Goal: Navigation & Orientation: Understand site structure

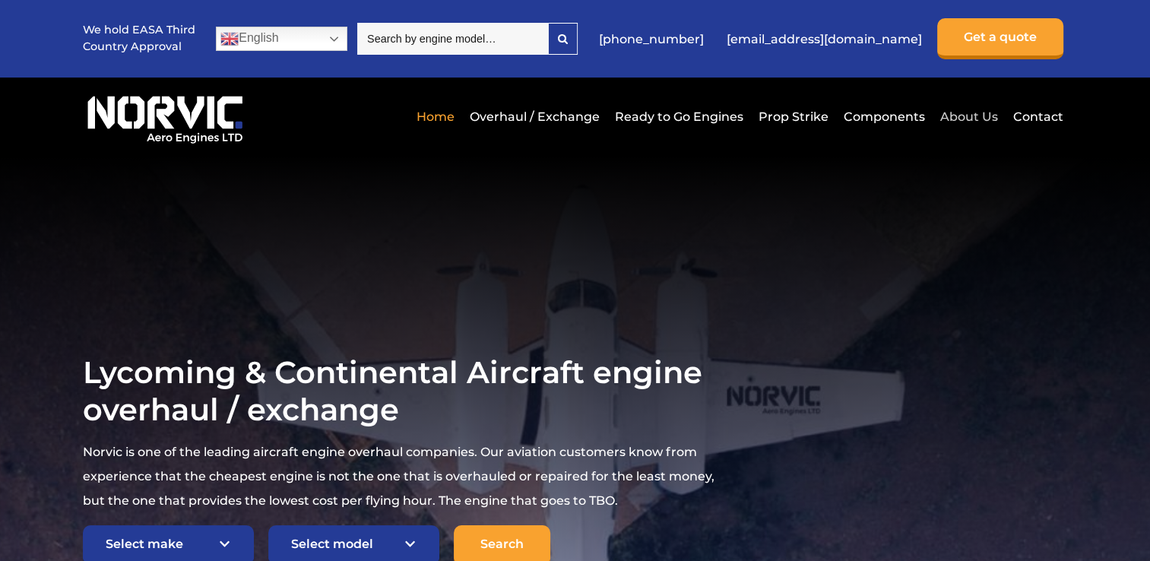
click at [966, 121] on link "About Us" at bounding box center [968, 116] width 65 height 37
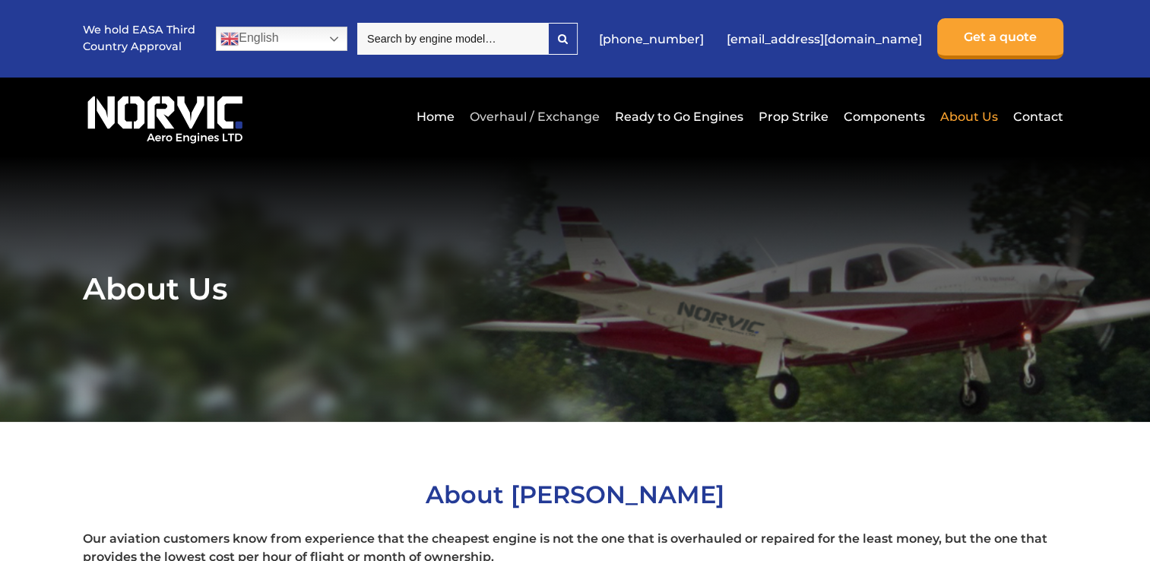
click at [526, 117] on link "Overhaul / Exchange" at bounding box center [535, 116] width 138 height 37
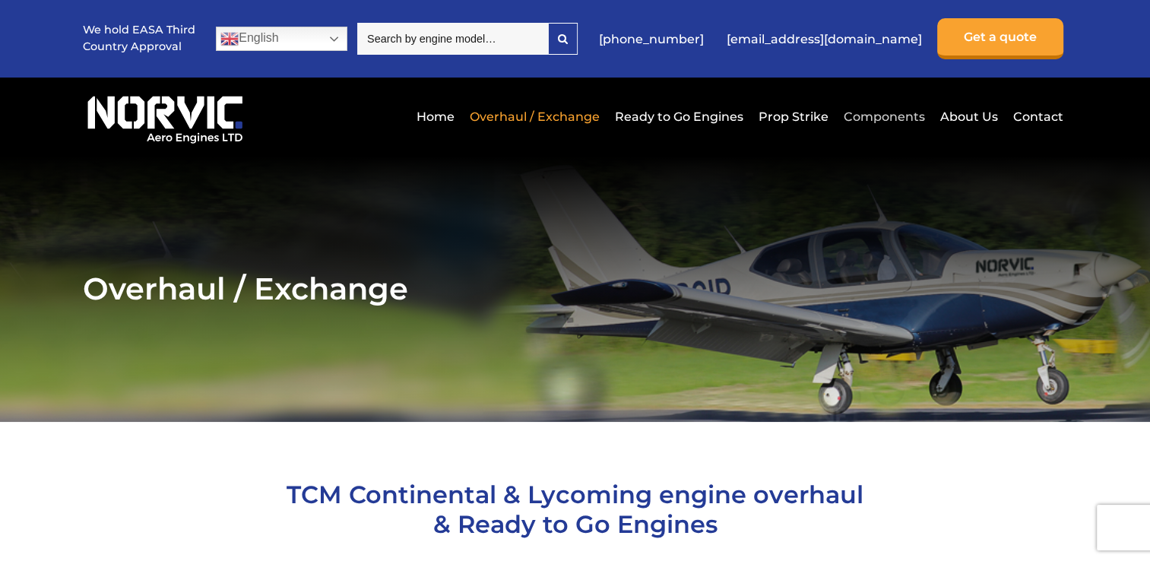
click at [898, 119] on link "Components" at bounding box center [884, 116] width 89 height 37
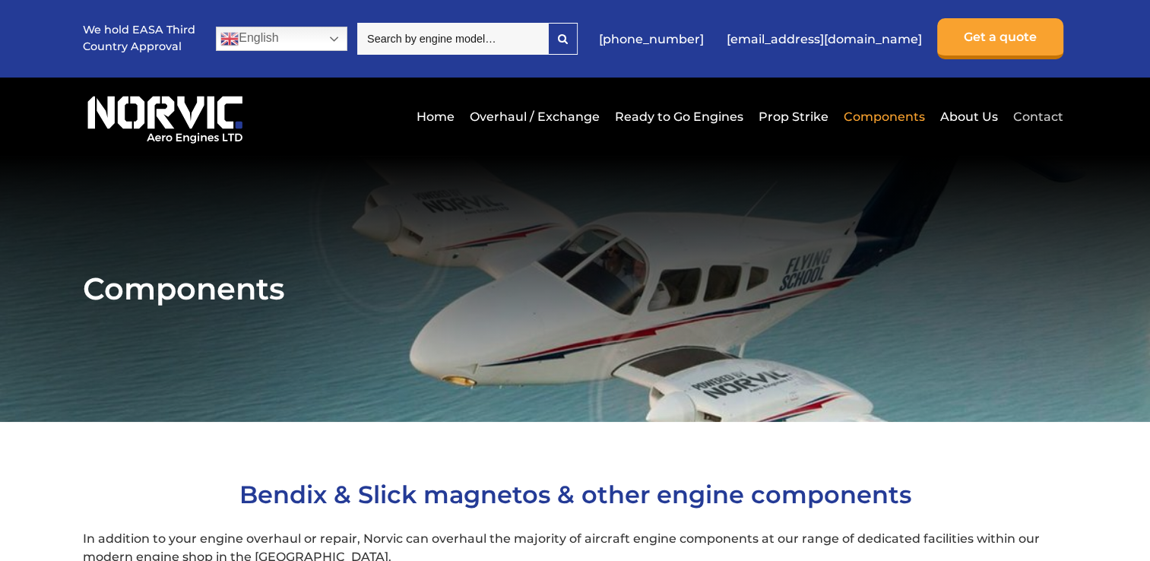
click at [1046, 119] on link "Contact" at bounding box center [1036, 116] width 54 height 37
